Goal: Entertainment & Leisure: Consume media (video, audio)

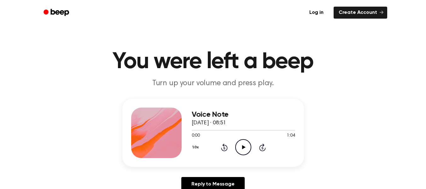
scroll to position [31, 0]
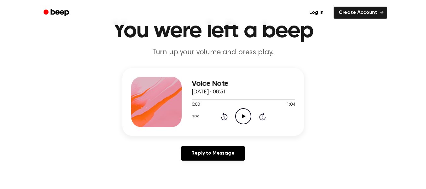
click at [243, 119] on icon "Play Audio" at bounding box center [243, 116] width 16 height 16
click at [243, 119] on icon "Pause Audio" at bounding box center [243, 116] width 16 height 16
drag, startPoint x: 195, startPoint y: 98, endPoint x: 173, endPoint y: 100, distance: 22.1
click at [173, 100] on div "Voice Note [DATE] · 08:51 0:02 1:04 Your browser does not support the [object O…" at bounding box center [213, 102] width 182 height 68
click at [249, 115] on icon "Play Audio" at bounding box center [243, 116] width 16 height 16
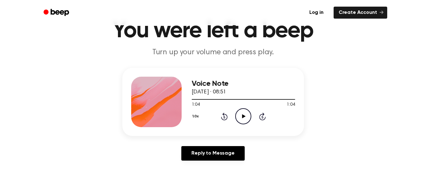
click at [225, 117] on icon "Rewind 5 seconds" at bounding box center [224, 116] width 7 height 8
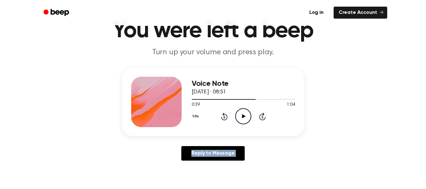
click at [225, 117] on icon "Rewind 5 seconds" at bounding box center [224, 116] width 7 height 8
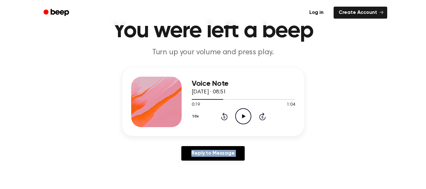
click at [225, 117] on icon "Rewind 5 seconds" at bounding box center [224, 116] width 7 height 8
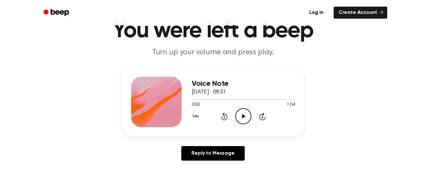
click at [238, 116] on icon "Play Audio" at bounding box center [243, 116] width 16 height 16
